Goal: Transaction & Acquisition: Purchase product/service

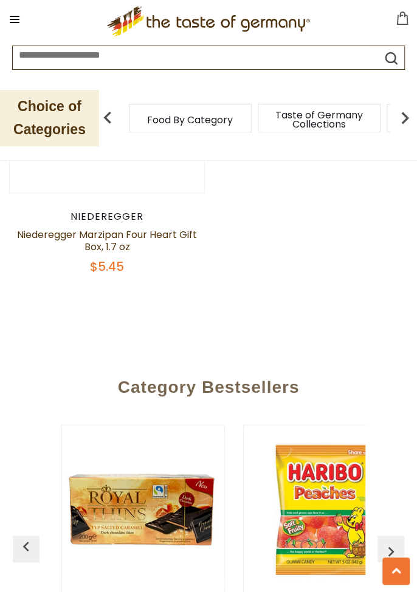
scroll to position [3128, 0]
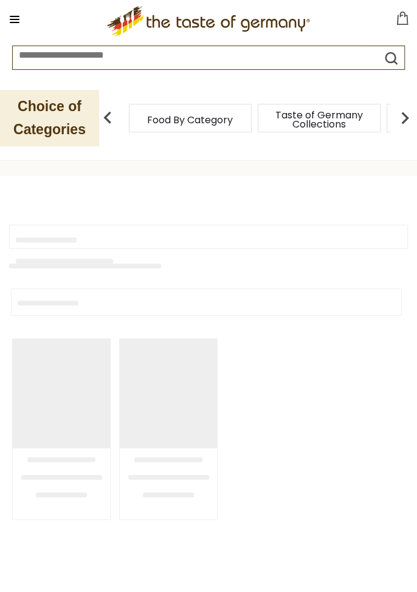
type input "**********"
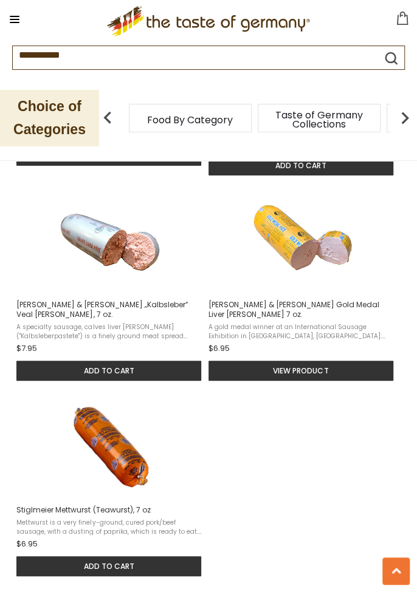
scroll to position [1354, 0]
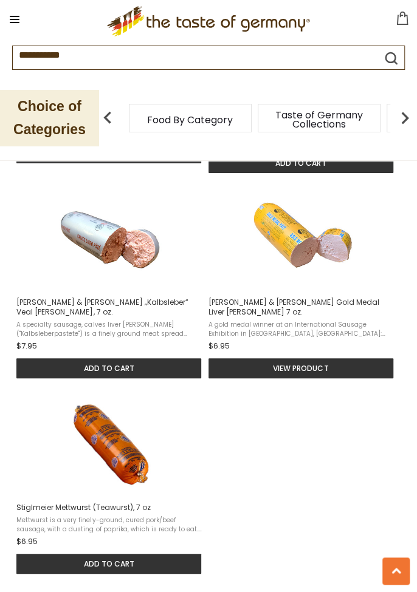
click at [130, 554] on button "Add to cart" at bounding box center [108, 564] width 185 height 20
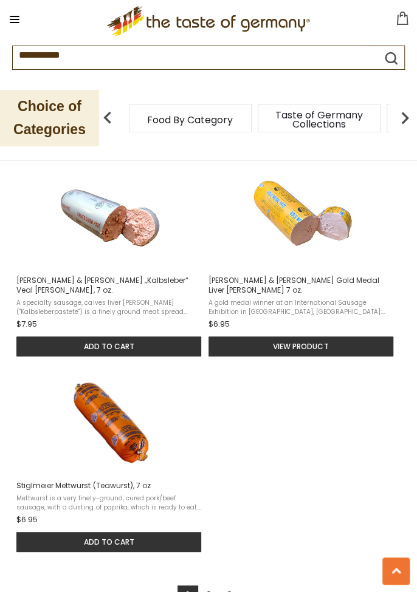
scroll to position [1412, 0]
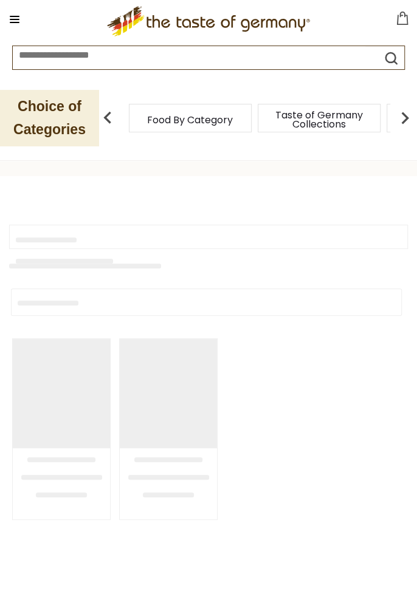
type input "**********"
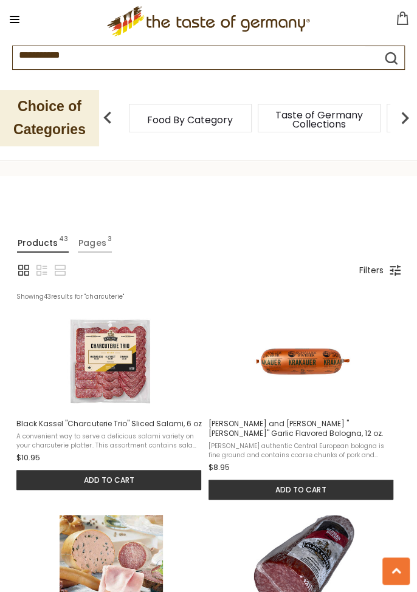
scroll to position [1412, 0]
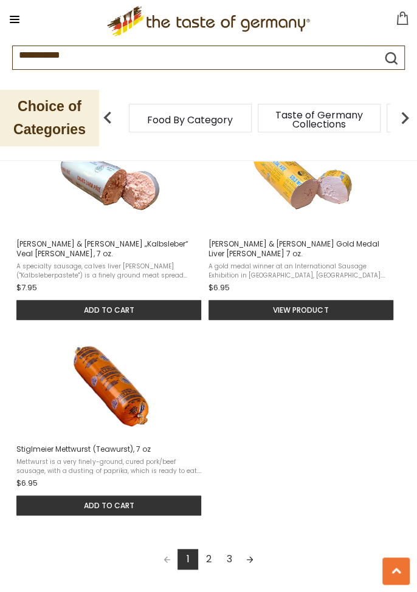
click at [207, 549] on link "2" at bounding box center [208, 559] width 21 height 21
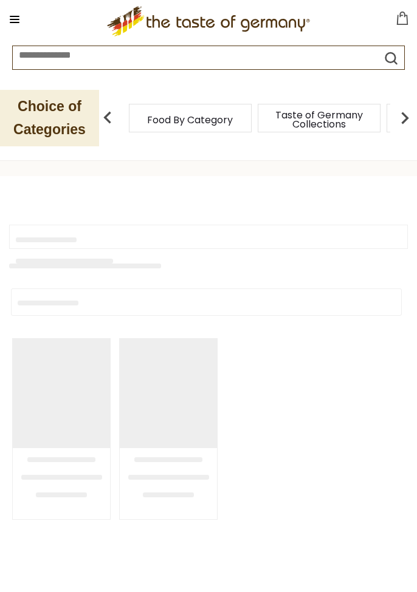
type input "**********"
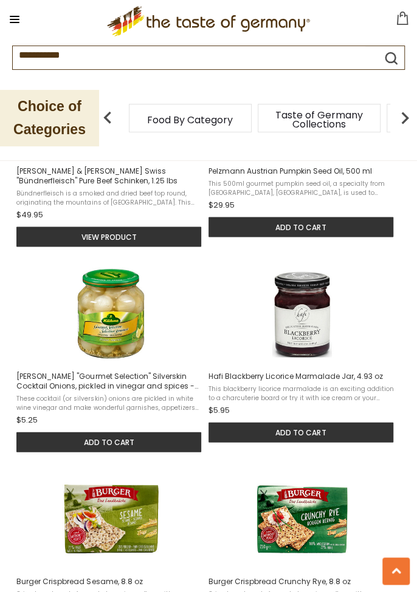
scroll to position [662, 0]
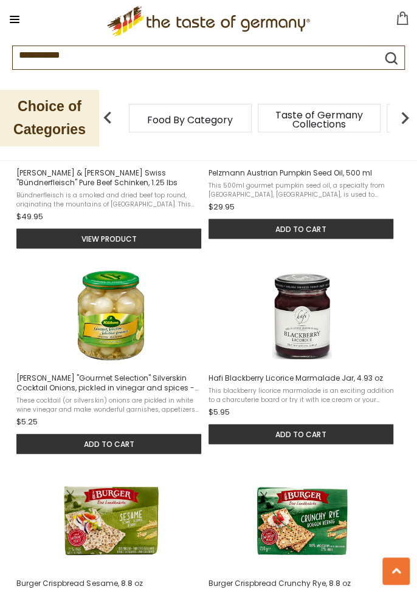
click at [398, 585] on button at bounding box center [395, 571] width 27 height 27
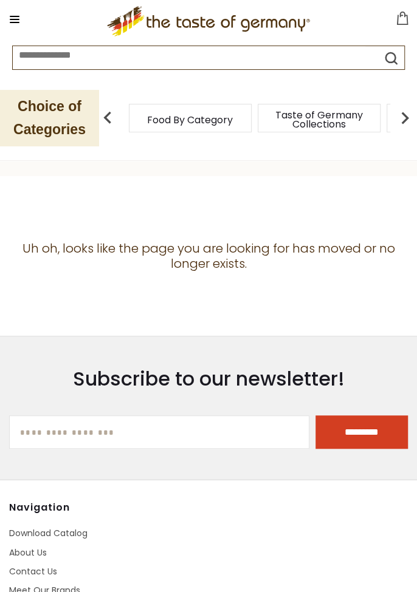
click at [399, 23] on icon at bounding box center [402, 18] width 13 height 13
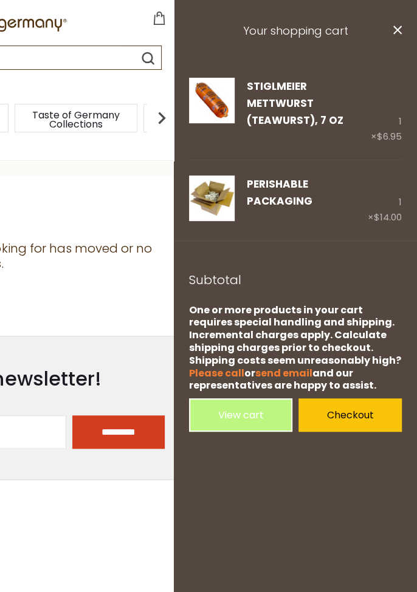
click at [394, 30] on icon "close" at bounding box center [397, 30] width 9 height 9
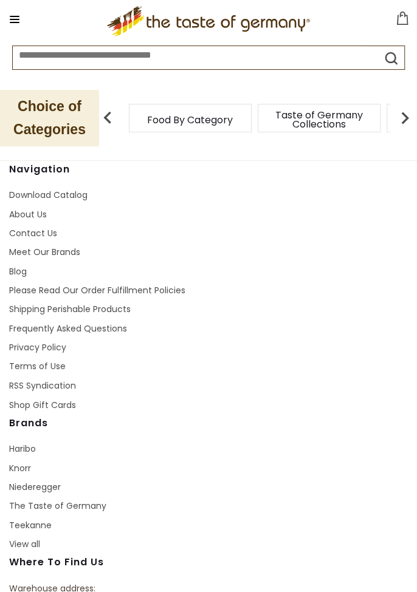
scroll to position [350, 0]
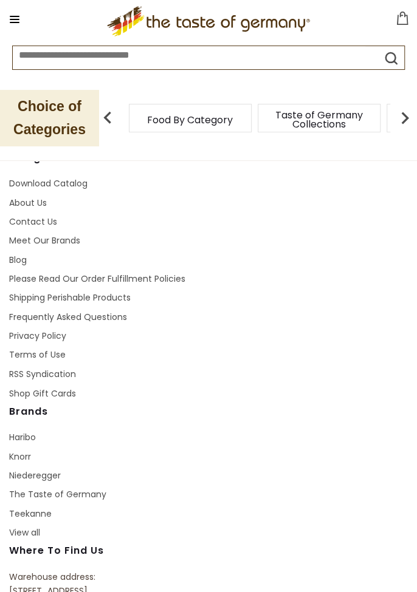
click at [61, 236] on link "Meet Our Brands" at bounding box center [44, 241] width 71 height 12
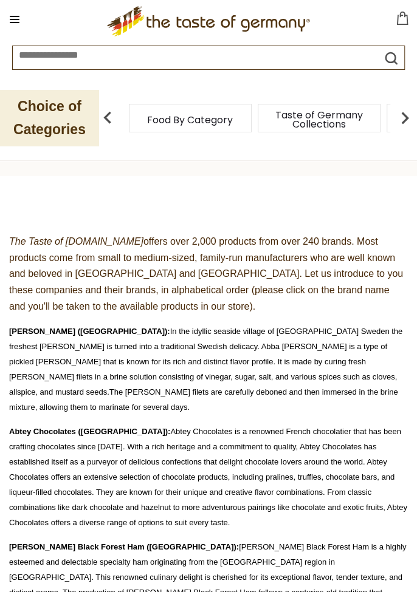
click at [57, 332] on span "[PERSON_NAME] ([GEOGRAPHIC_DATA])" at bounding box center [88, 331] width 158 height 9
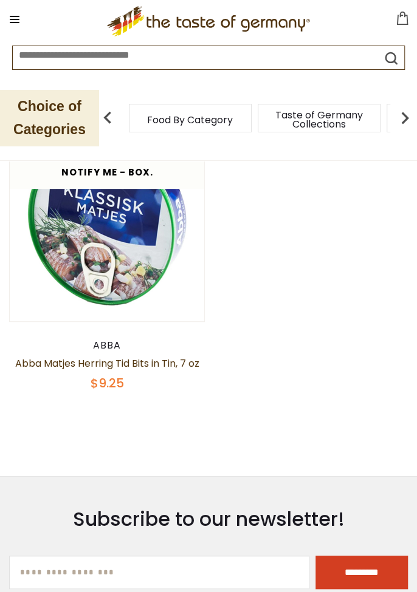
click at [113, 125] on img at bounding box center [107, 118] width 24 height 24
click at [170, 120] on span "Food By Category" at bounding box center [190, 119] width 86 height 9
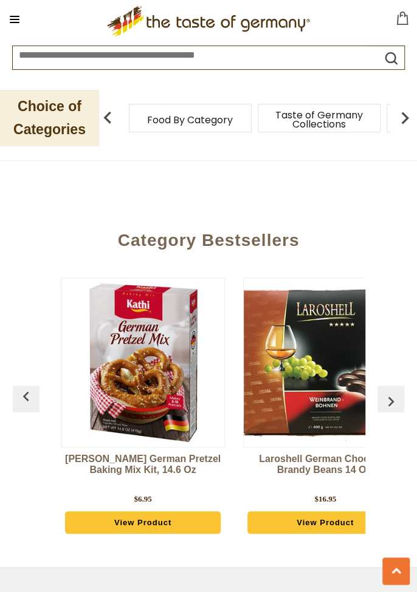
scroll to position [5873, 0]
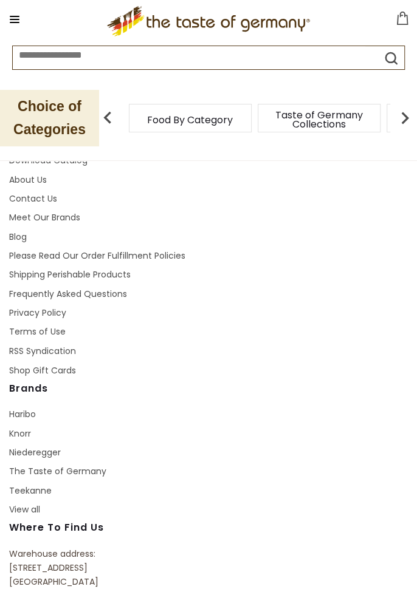
scroll to position [408, 0]
